Goal: Entertainment & Leisure: Consume media (video, audio)

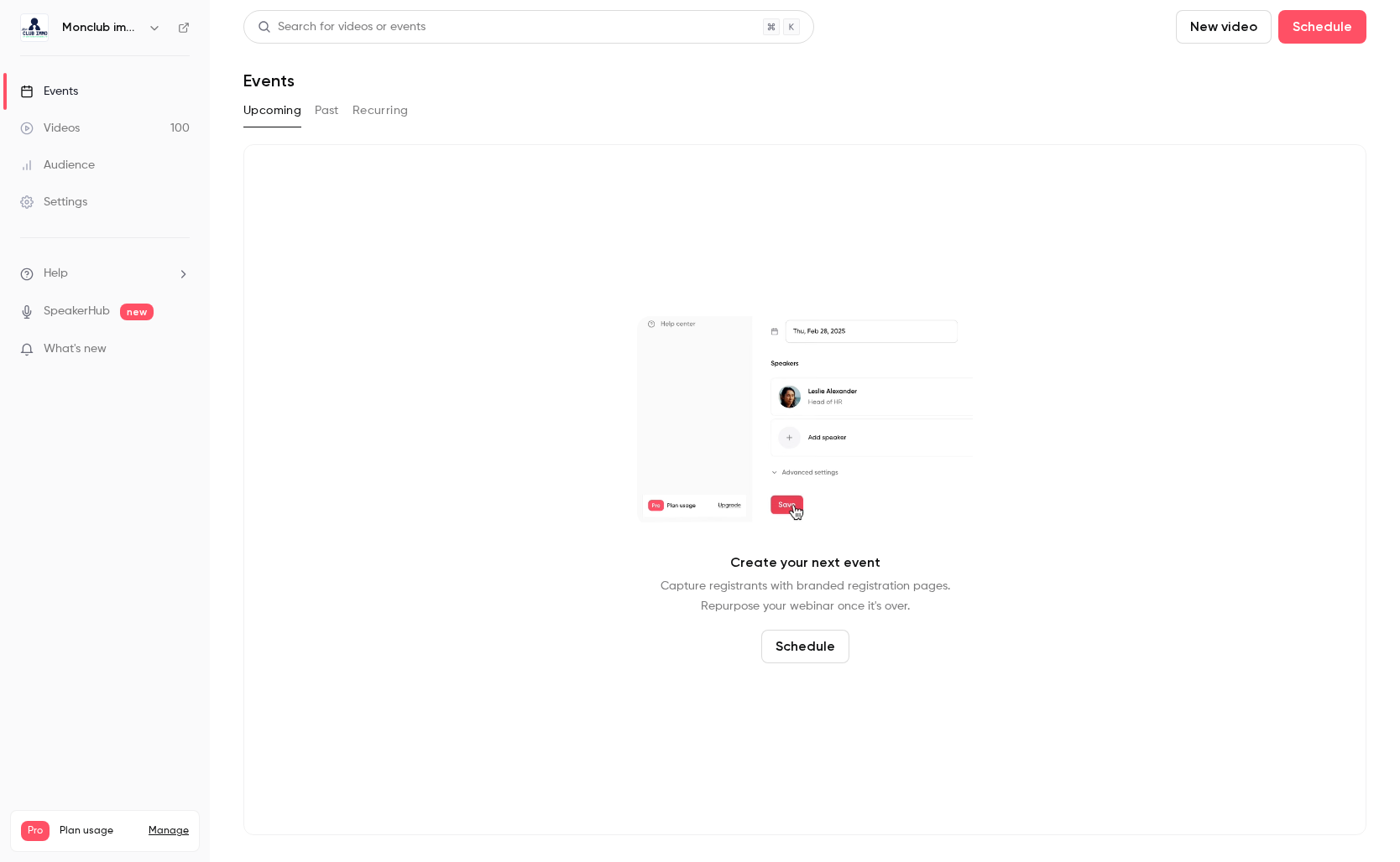
click at [319, 110] on button "Past" at bounding box center [327, 111] width 25 height 26
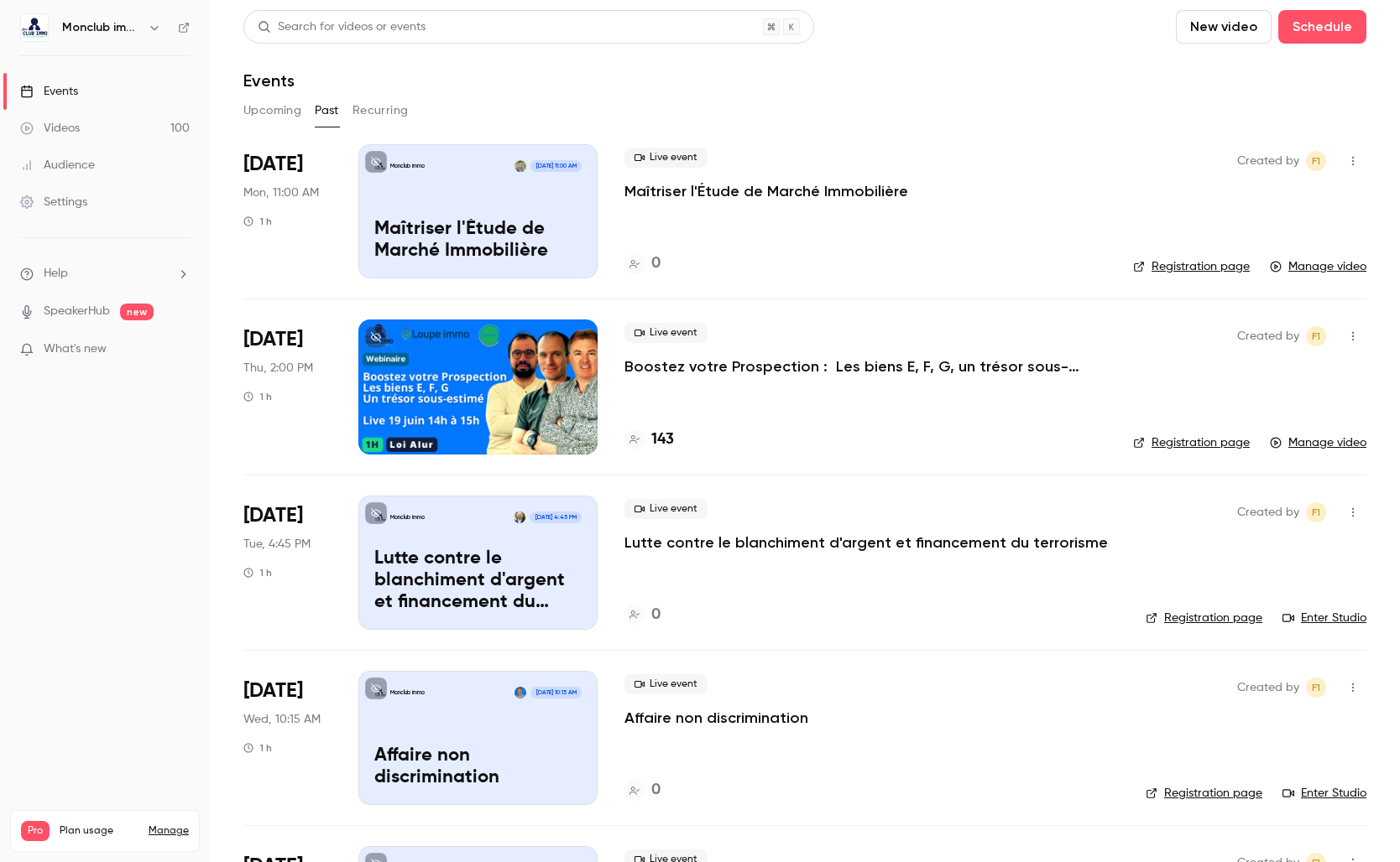
click at [67, 122] on div "Videos" at bounding box center [49, 129] width 60 height 17
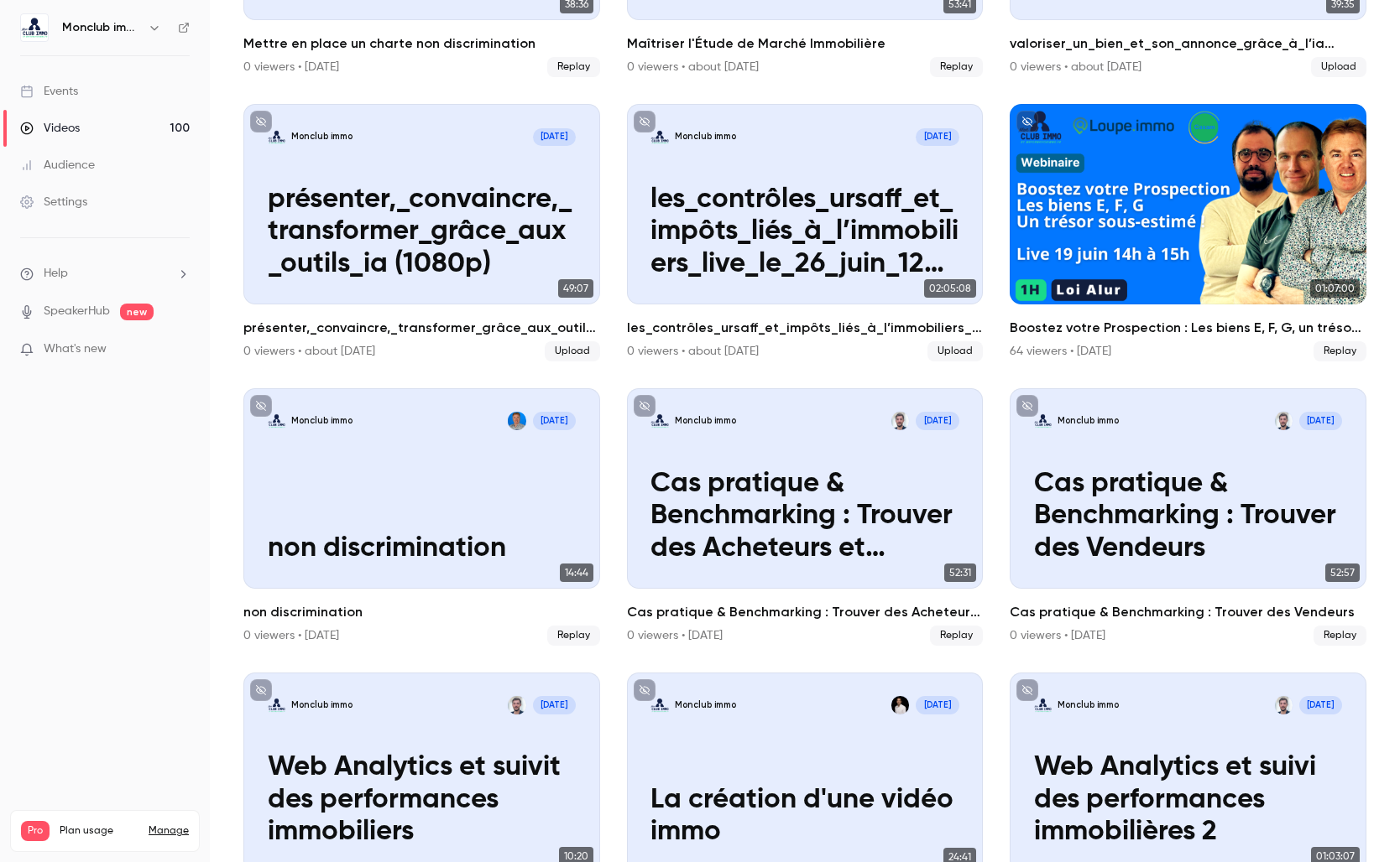
scroll to position [376, 0]
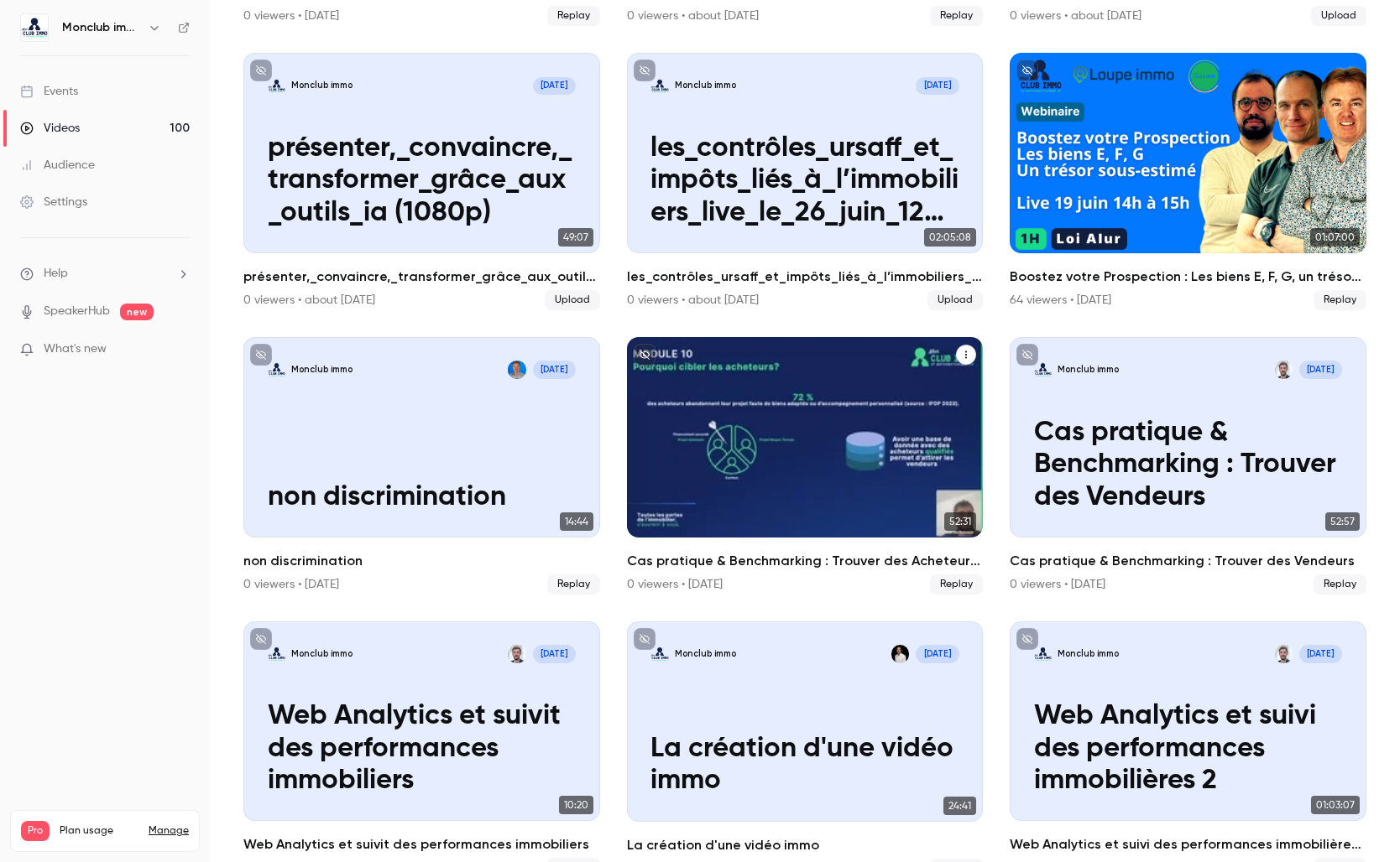
click at [753, 428] on p "Cas pratique & Benchmarking : Trouver des Acheteurs et recruter" at bounding box center [804, 466] width 308 height 97
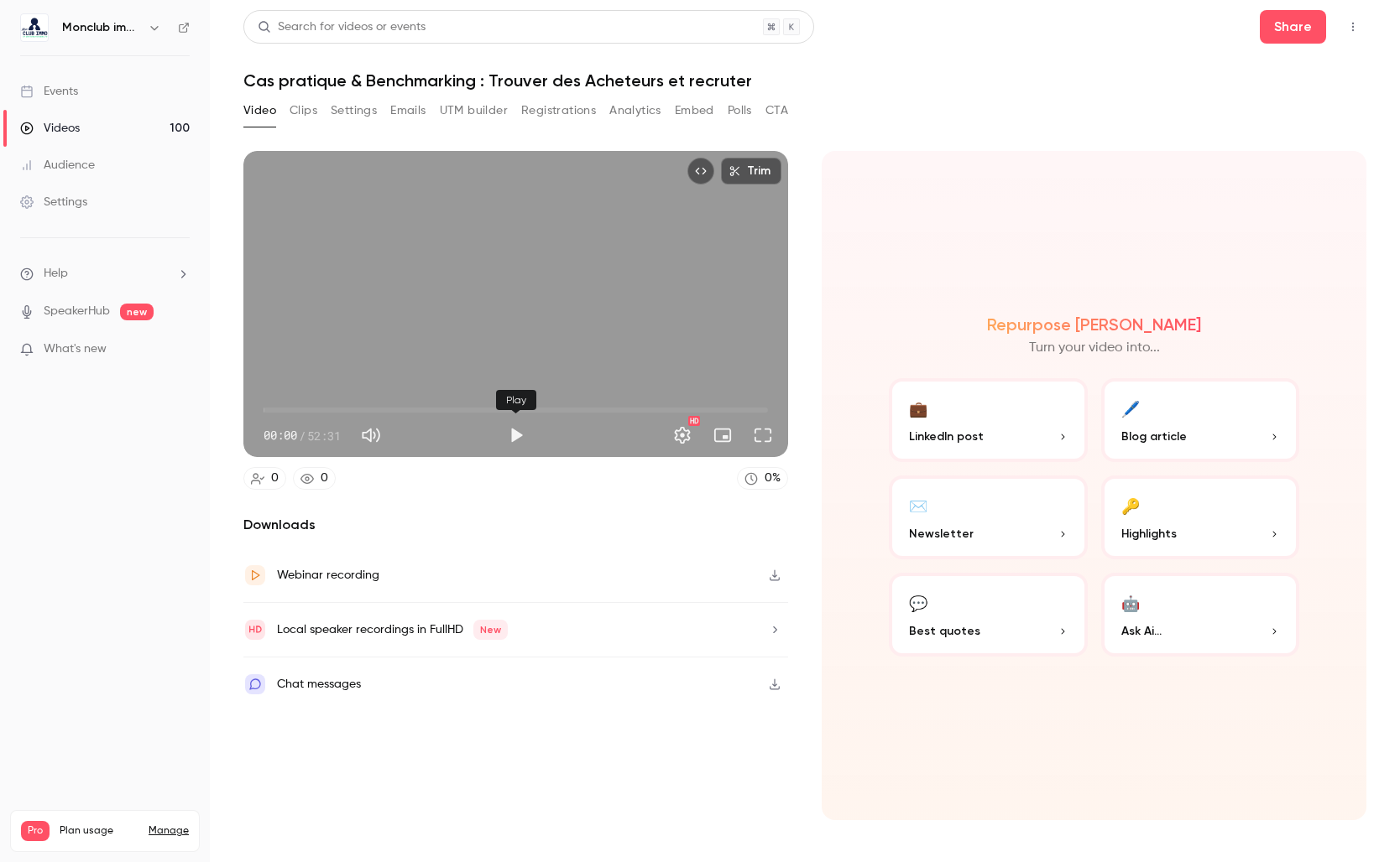
click at [507, 442] on button "Play" at bounding box center [516, 434] width 33 height 33
click at [324, 403] on span "06:17" at bounding box center [515, 410] width 505 height 26
click at [485, 413] on span "23:04" at bounding box center [515, 410] width 505 height 26
click at [571, 418] on span "23:05" at bounding box center [515, 410] width 505 height 26
click at [663, 413] on span "41:36" at bounding box center [515, 410] width 505 height 26
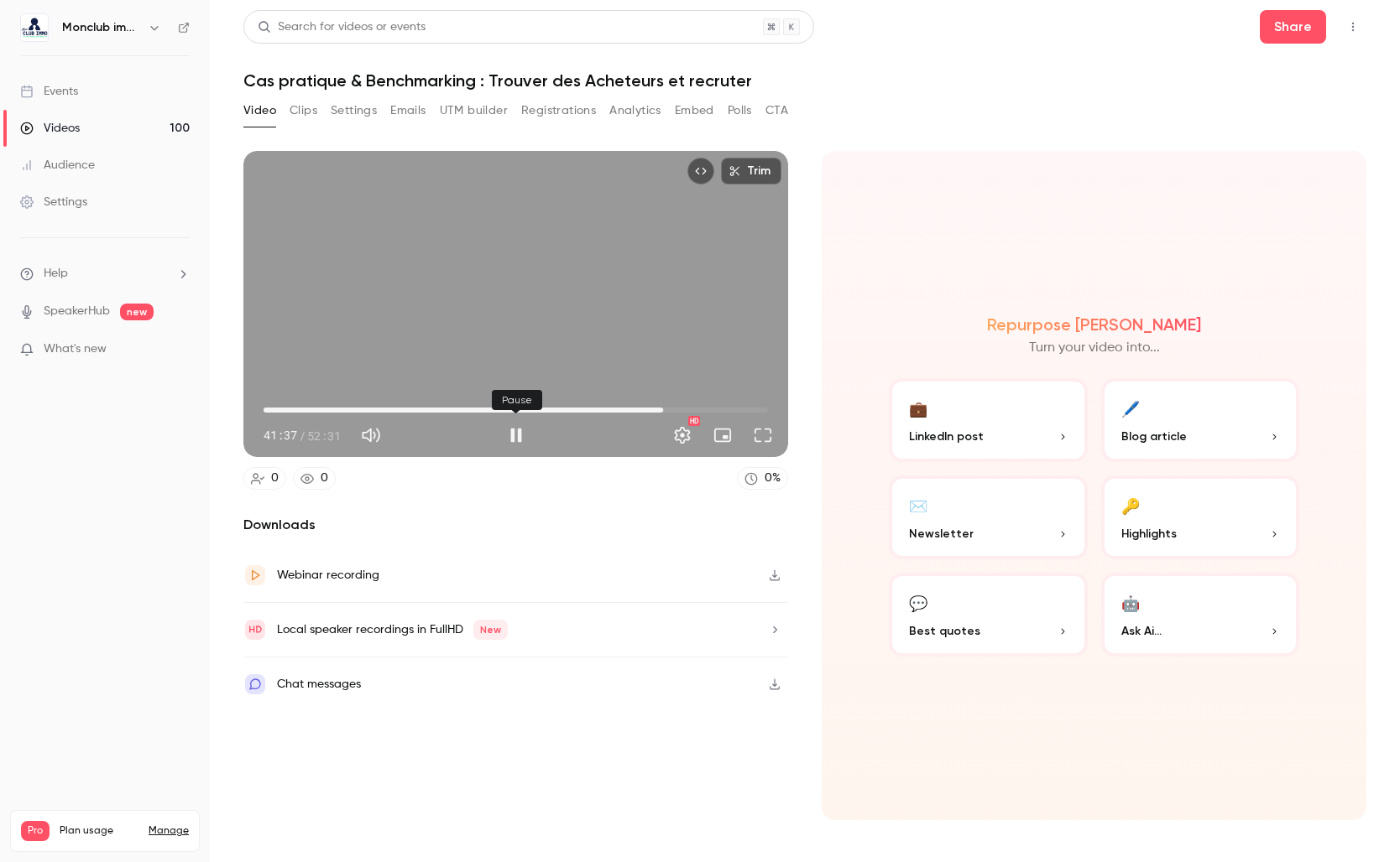
click at [500, 441] on div "Pause" at bounding box center [516, 434] width 33 height 33
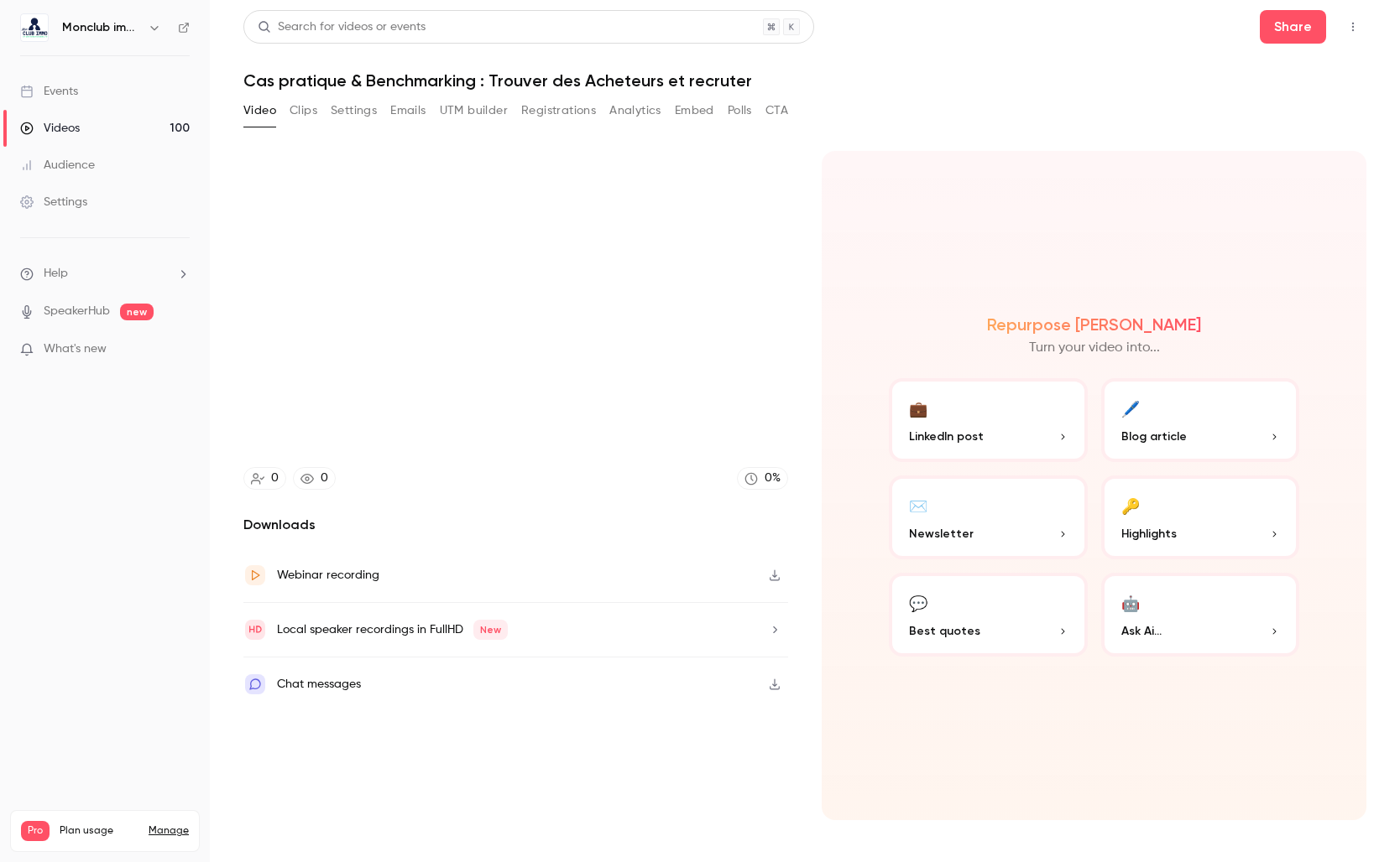
type input "****"
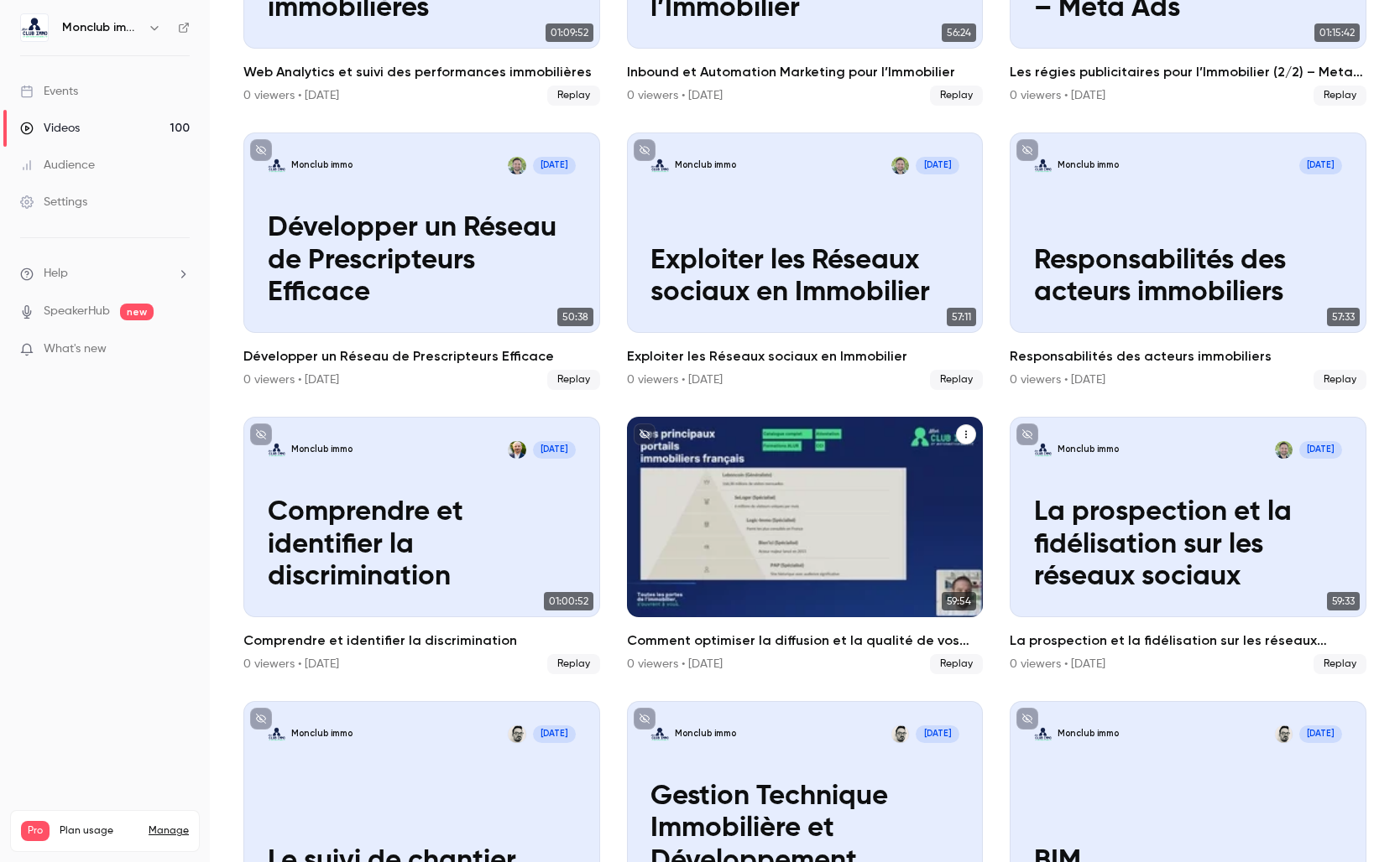
scroll to position [1559, 0]
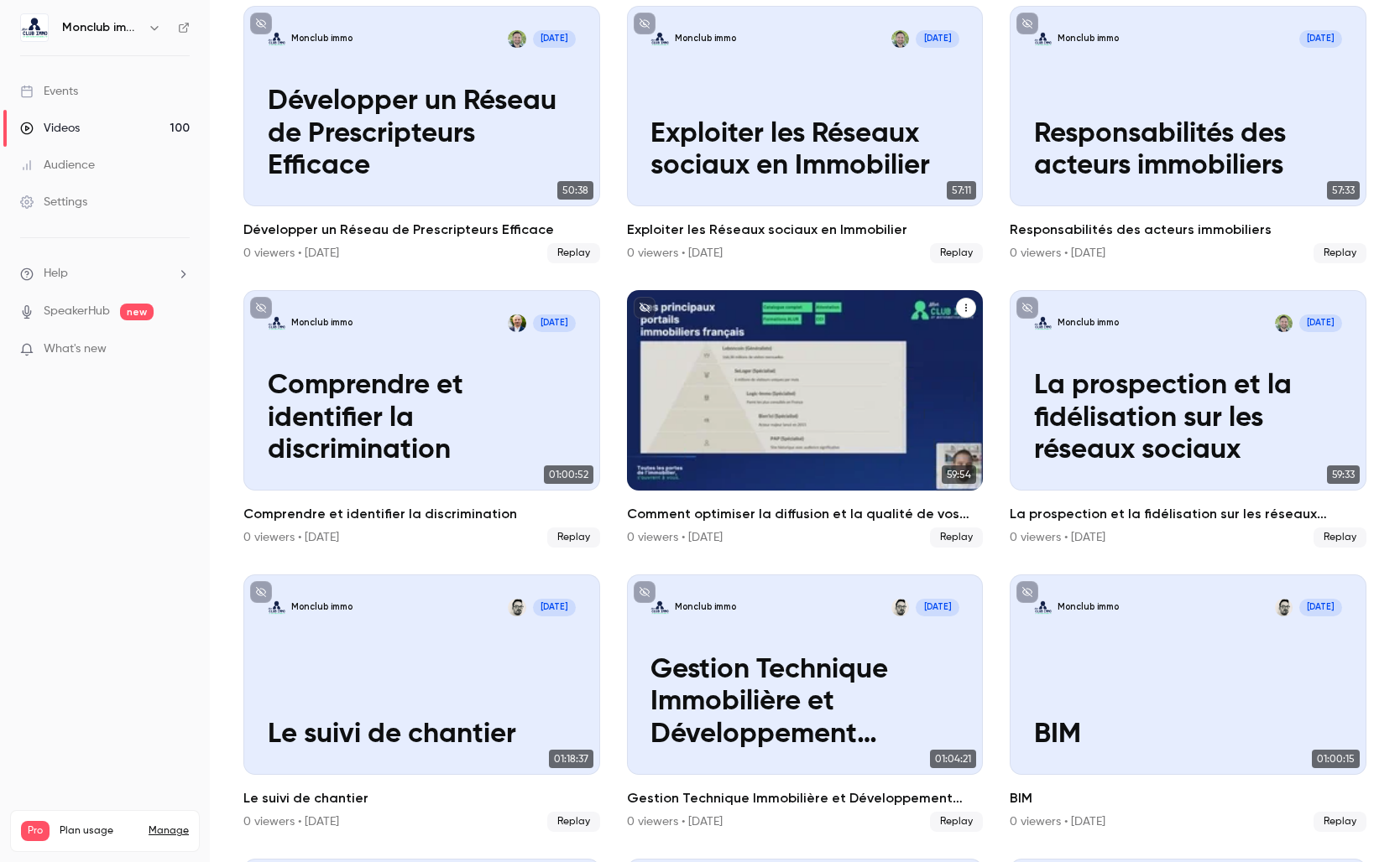
click at [823, 396] on p "Comment optimiser la diffusion et la qualité de vos annonces immobilières ?" at bounding box center [804, 418] width 308 height 97
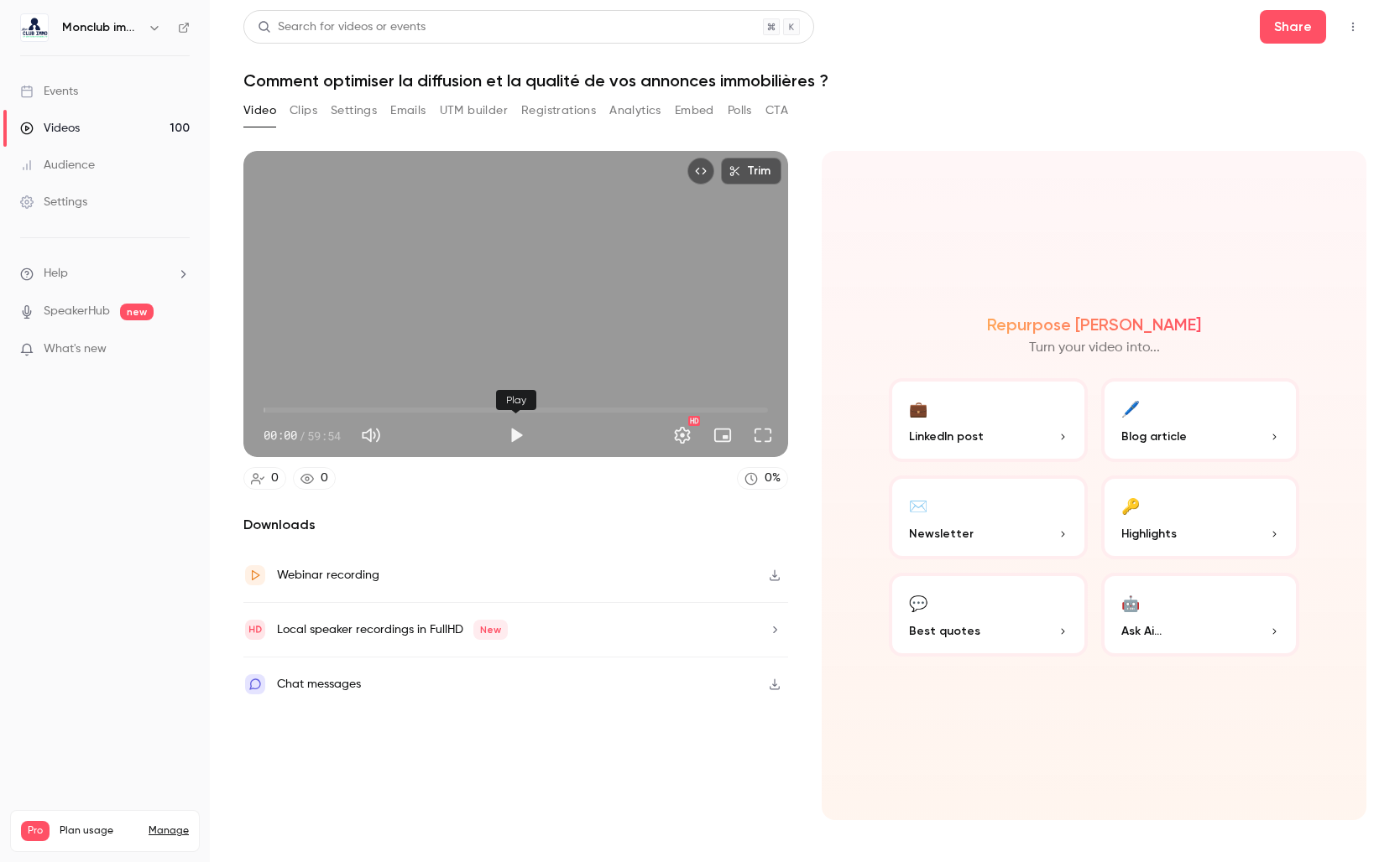
click at [513, 437] on button "Play" at bounding box center [516, 434] width 33 height 33
click at [409, 405] on span "00:01" at bounding box center [515, 410] width 505 height 26
click at [515, 434] on button "Pause" at bounding box center [516, 434] width 33 height 33
click at [546, 412] on span "17:14" at bounding box center [515, 410] width 505 height 26
type input "******"
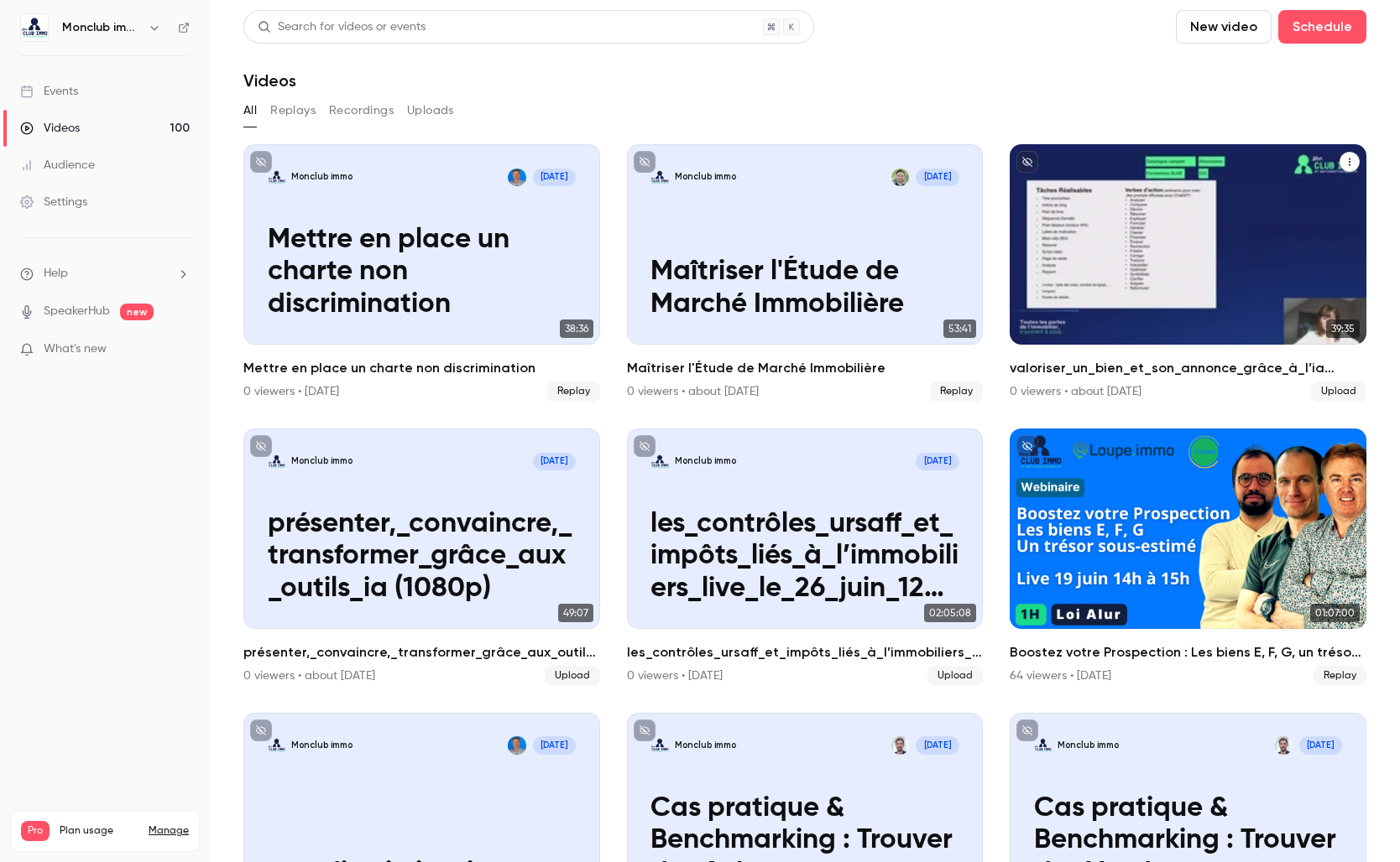
scroll to position [1, 0]
